Goal: Navigation & Orientation: Understand site structure

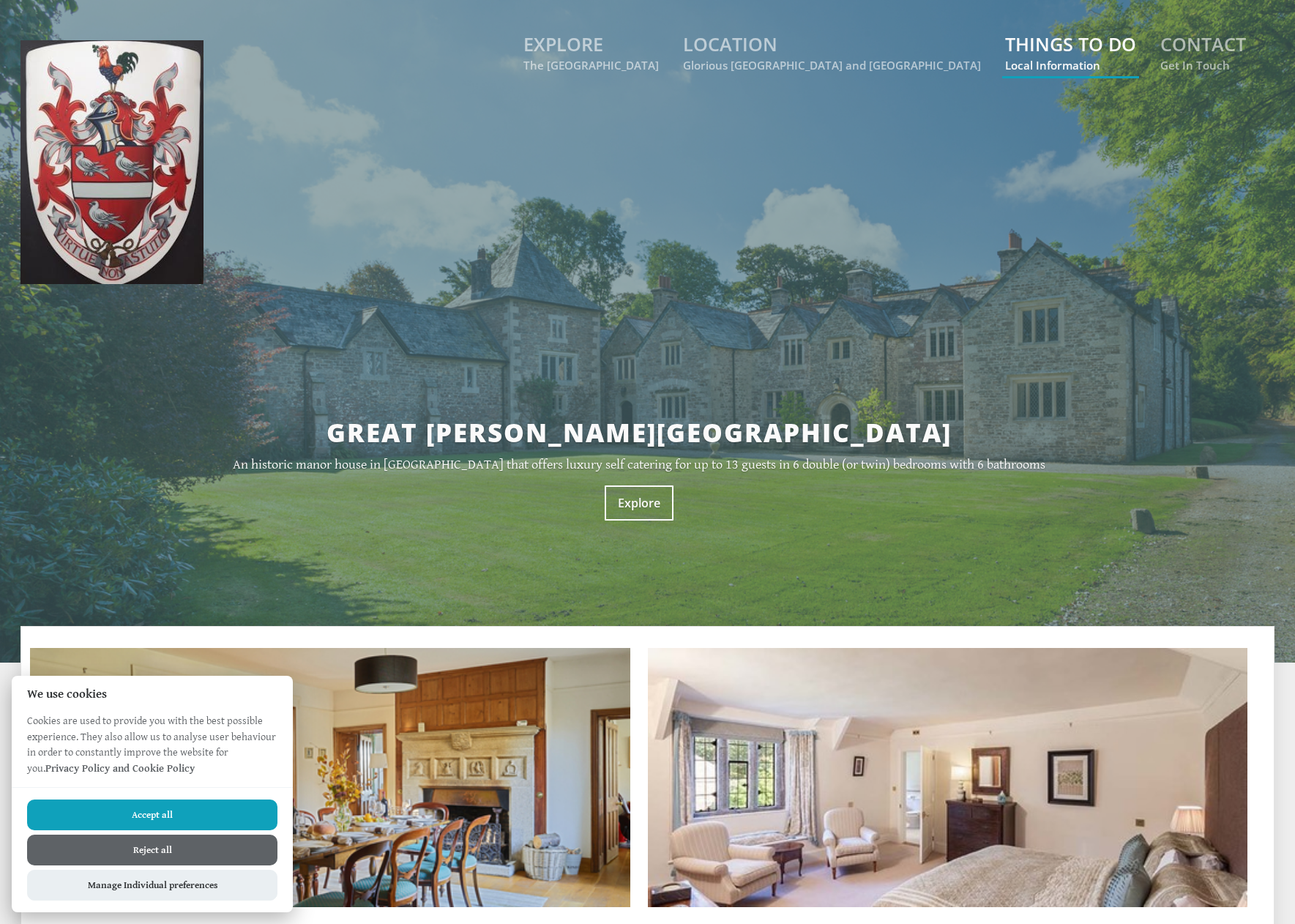
click at [1039, 48] on link "THINGS TO DO Local Information" at bounding box center [1071, 51] width 131 height 41
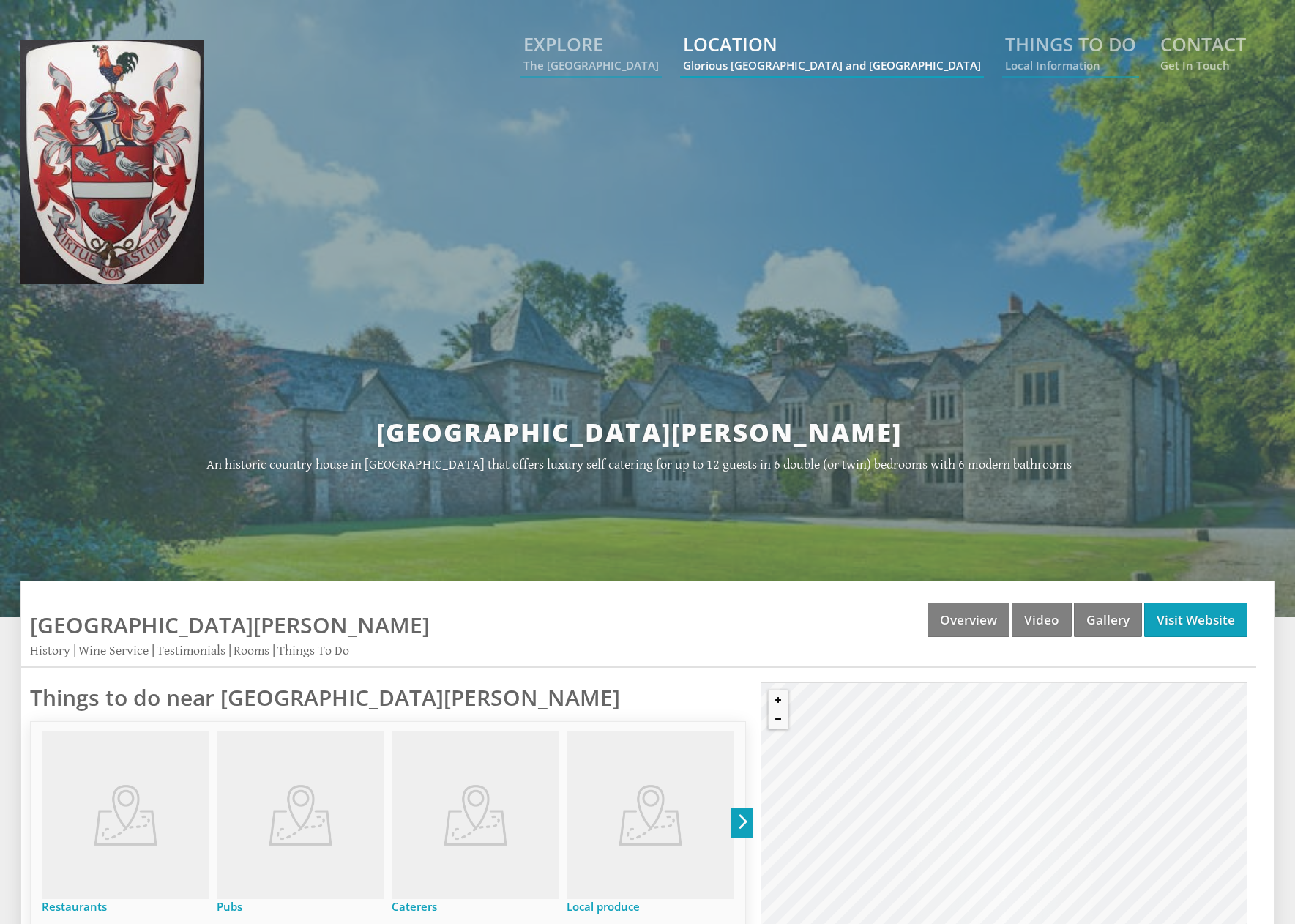
click at [894, 52] on link "LOCATION Glorious [GEOGRAPHIC_DATA] and [GEOGRAPHIC_DATA]" at bounding box center [832, 51] width 298 height 41
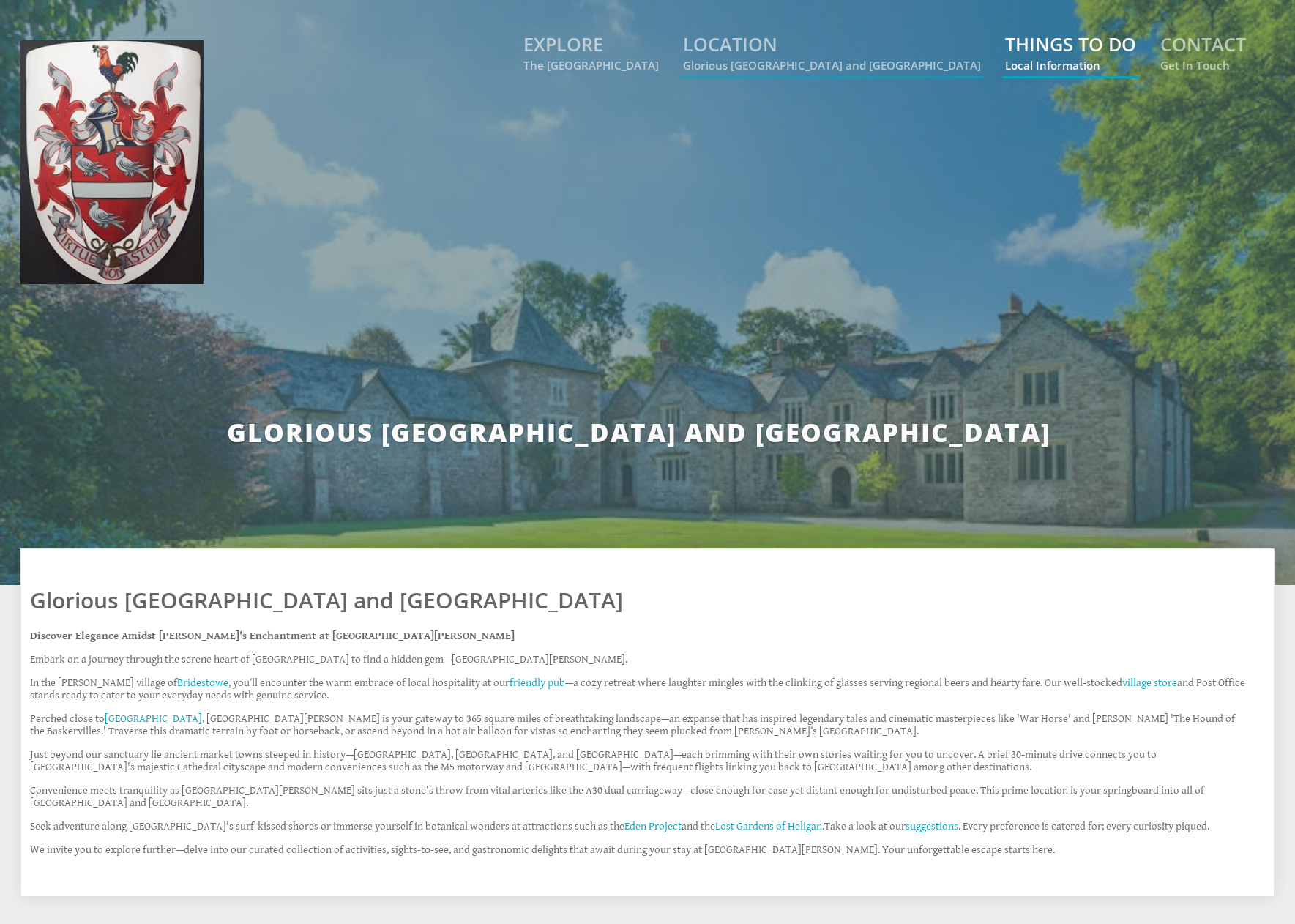
click at [1067, 53] on link "THINGS TO DO Local Information" at bounding box center [1071, 51] width 131 height 41
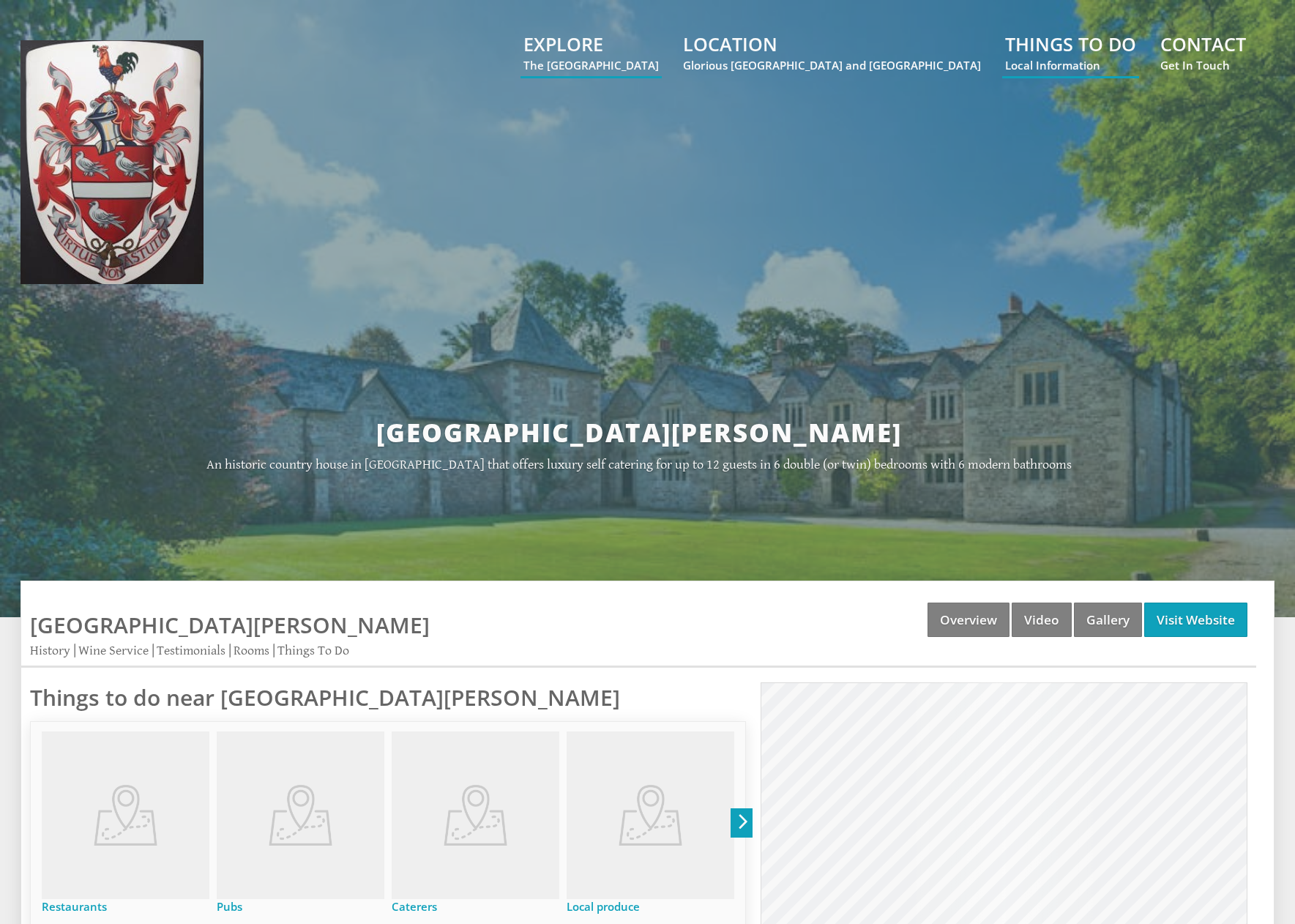
click at [1067, 53] on link "THINGS TO DO Local Information" at bounding box center [1071, 51] width 131 height 41
click at [879, 56] on link "LOCATION Glorious [GEOGRAPHIC_DATA] and [GEOGRAPHIC_DATA]" at bounding box center [832, 51] width 298 height 41
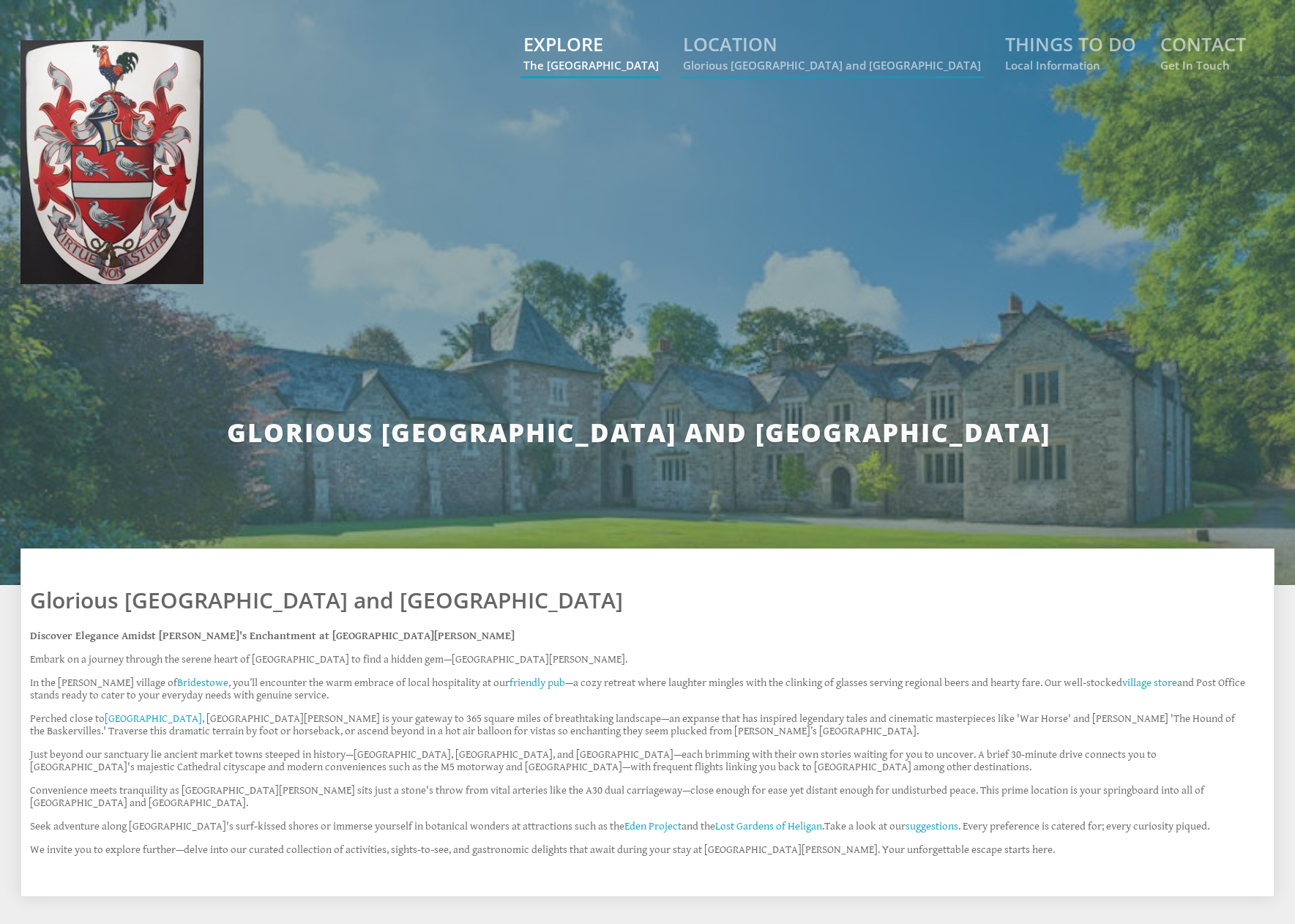
click at [659, 49] on link "EXPLORE The [GEOGRAPHIC_DATA]" at bounding box center [591, 51] width 135 height 41
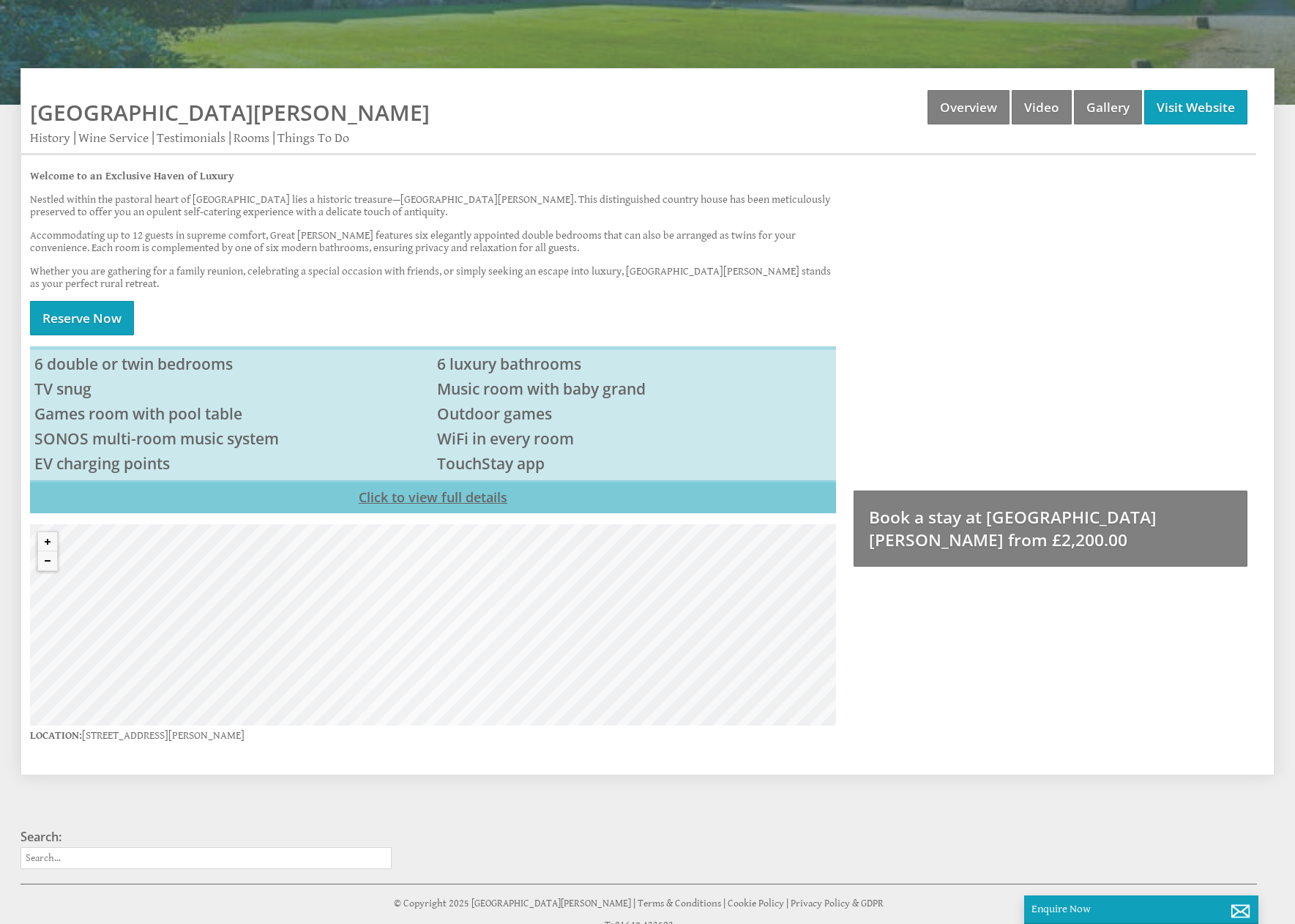
scroll to position [585, 0]
